Goal: Task Accomplishment & Management: Manage account settings

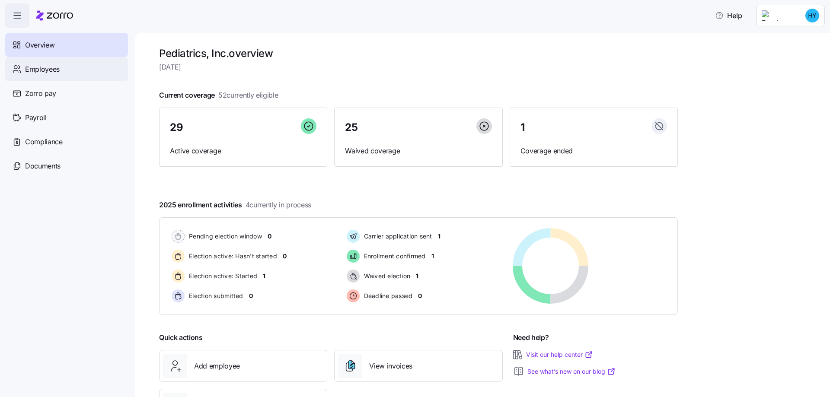
click at [48, 71] on span "Employees" at bounding box center [42, 69] width 35 height 11
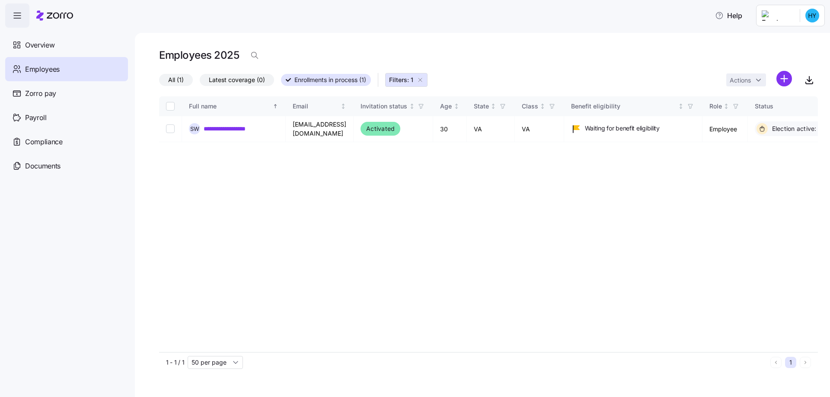
click at [424, 77] on span "Filters: 1" at bounding box center [406, 80] width 35 height 9
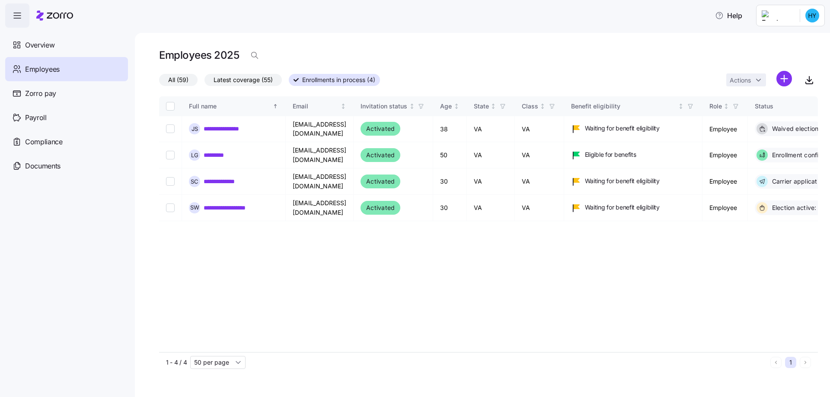
click at [252, 80] on span "Latest coverage (55)" at bounding box center [243, 79] width 59 height 11
click at [205, 82] on input "Latest coverage (55)" at bounding box center [205, 82] width 0 height 0
click at [177, 80] on span "All (59)" at bounding box center [178, 79] width 20 height 11
click at [159, 82] on input "All (59)" at bounding box center [159, 82] width 0 height 0
click at [177, 80] on span "All (59)" at bounding box center [178, 79] width 20 height 11
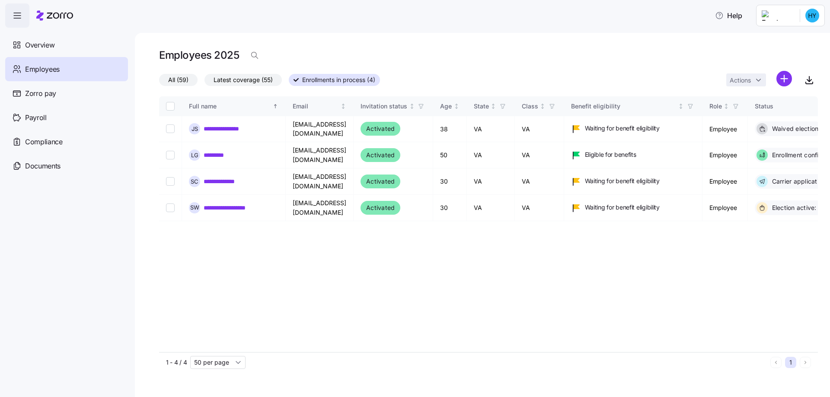
click at [159, 82] on input "All (59)" at bounding box center [159, 82] width 0 height 0
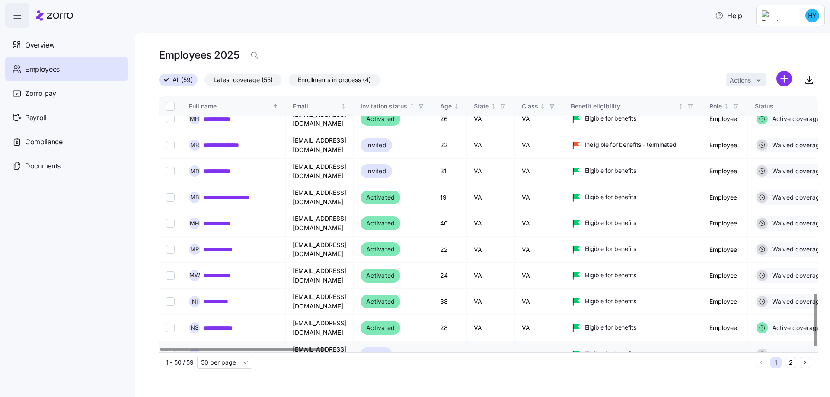
scroll to position [966, 0]
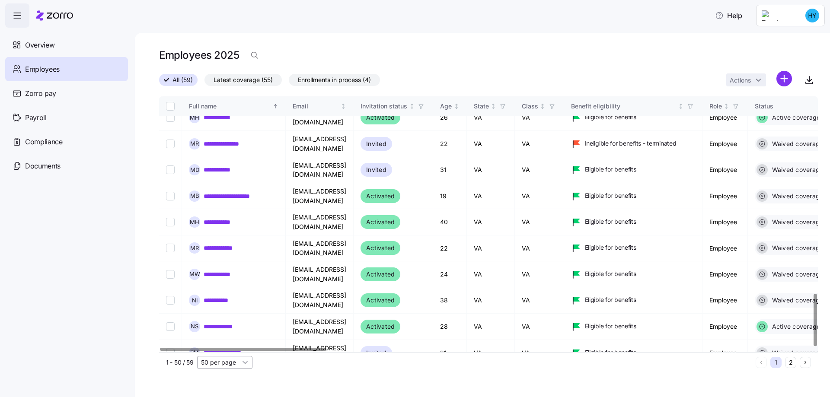
click at [247, 363] on input "50 per page" at bounding box center [224, 362] width 55 height 13
click at [239, 331] on span "100 per page" at bounding box center [223, 330] width 38 height 10
type input "100 per page"
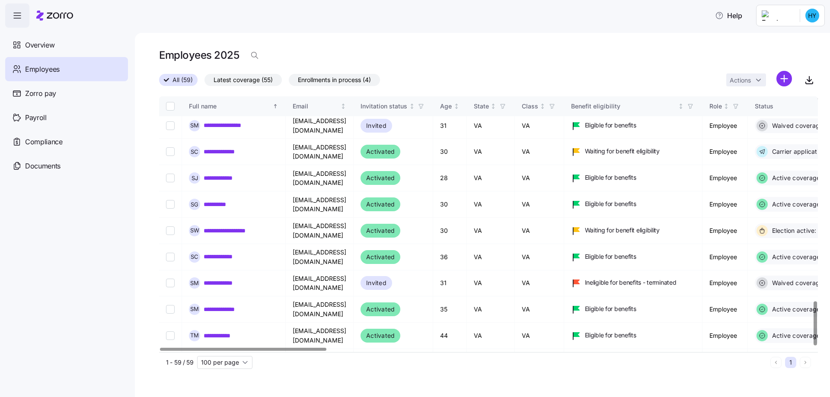
scroll to position [1199, 0]
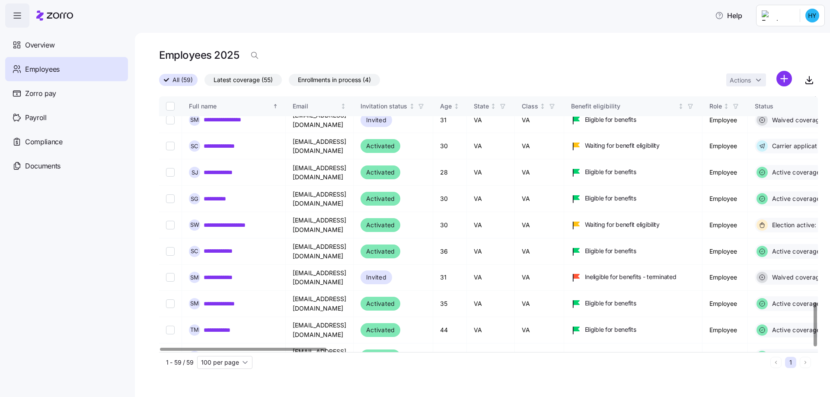
click at [169, 379] on input "Select record 56" at bounding box center [170, 383] width 9 height 9
checkbox input "true"
click at [225, 379] on link "**********" at bounding box center [224, 383] width 40 height 9
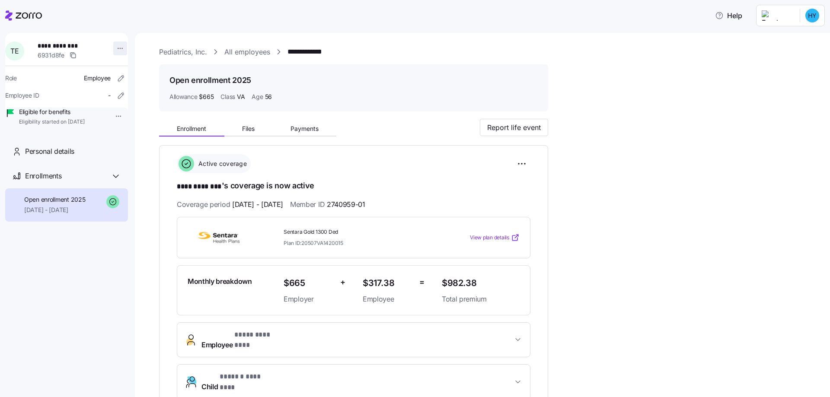
click at [116, 50] on html "**********" at bounding box center [415, 196] width 830 height 392
click at [117, 78] on icon "button" at bounding box center [121, 78] width 9 height 9
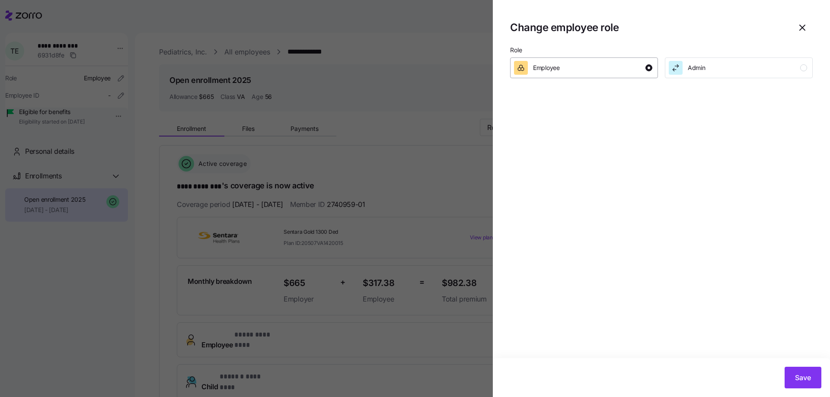
click at [576, 63] on div "Employee" at bounding box center [583, 68] width 138 height 14
click at [567, 71] on div "Employee" at bounding box center [583, 68] width 138 height 14
click at [695, 68] on span "Admin" at bounding box center [697, 68] width 18 height 9
click at [804, 27] on icon "button" at bounding box center [803, 27] width 10 height 10
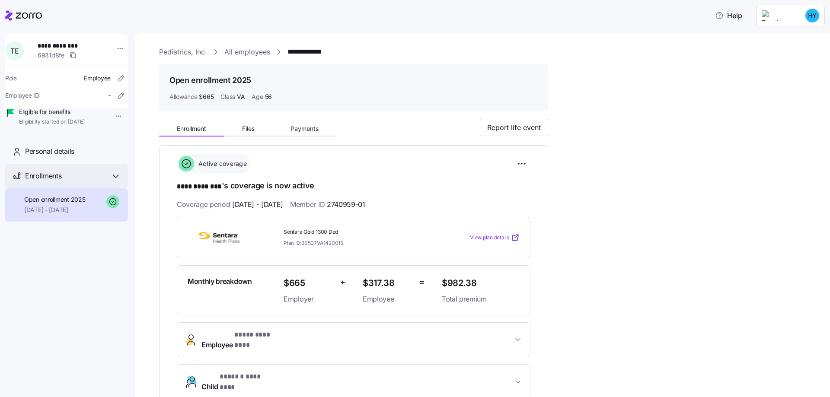
click at [90, 182] on div "Enrollments" at bounding box center [73, 176] width 96 height 11
click at [118, 48] on html "**********" at bounding box center [415, 196] width 830 height 392
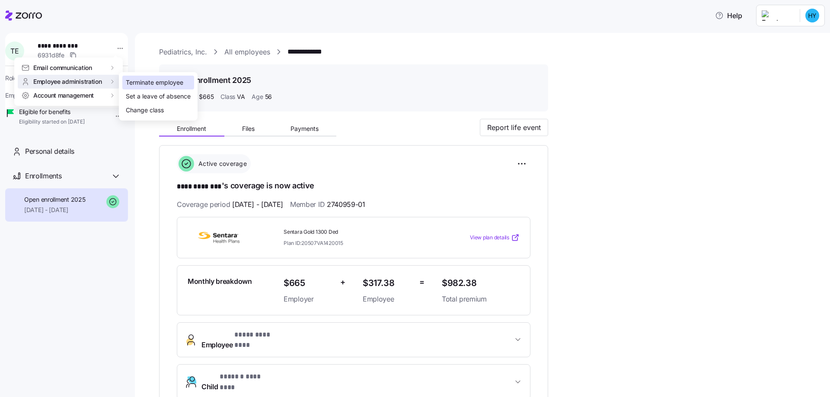
click at [160, 82] on div "Terminate employee" at bounding box center [155, 83] width 58 height 10
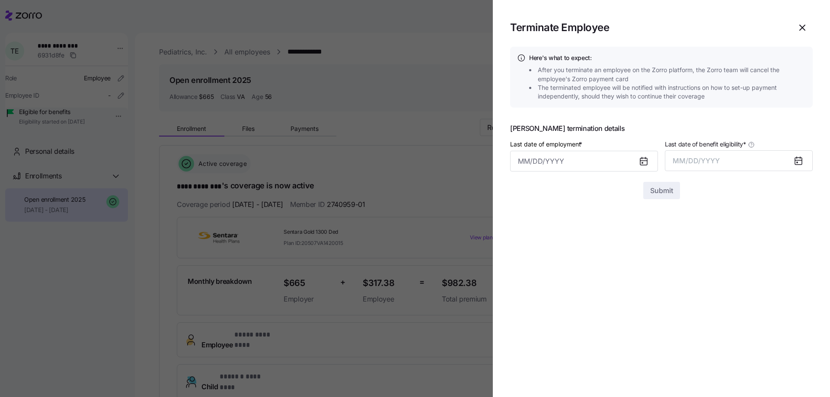
click at [641, 165] on icon at bounding box center [644, 161] width 7 height 7
click at [573, 162] on input "Last date of employment *" at bounding box center [584, 161] width 148 height 21
click at [570, 316] on button "27" at bounding box center [571, 317] width 21 height 21
type input "[DATE]"
click at [711, 163] on span "MM/DD/YYYY" at bounding box center [696, 161] width 47 height 9
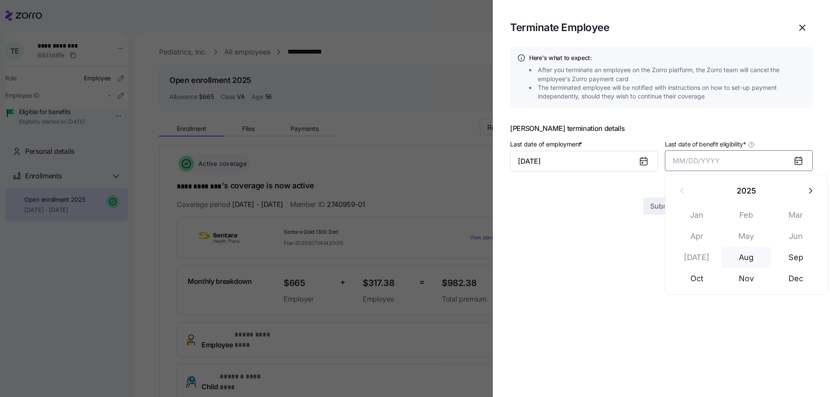
click at [747, 259] on button "Aug" at bounding box center [746, 257] width 49 height 21
click at [663, 191] on span "Submit" at bounding box center [662, 191] width 23 height 10
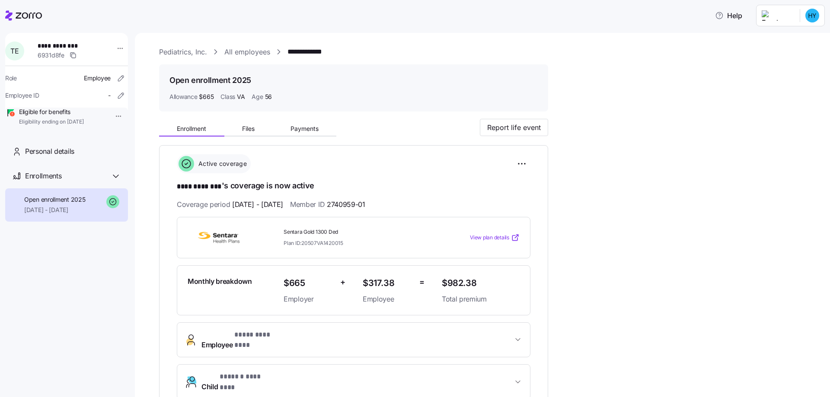
click at [466, 57] on div "**********" at bounding box center [488, 52] width 659 height 11
click at [816, 16] on html "**********" at bounding box center [415, 196] width 830 height 392
click at [776, 72] on div "Log out" at bounding box center [790, 67] width 64 height 14
